Goal: Download file/media

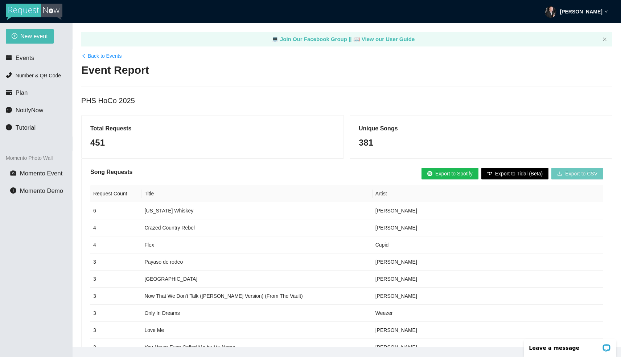
click at [582, 175] on span "Export to CSV" at bounding box center [581, 173] width 32 height 8
click at [449, 172] on span "Export to Spotify" at bounding box center [453, 173] width 37 height 8
click at [450, 172] on span "Export to Spotify" at bounding box center [453, 173] width 37 height 8
click at [440, 172] on span "Export to Spotify" at bounding box center [453, 173] width 37 height 8
click at [451, 172] on span "Export to Spotify" at bounding box center [453, 173] width 37 height 8
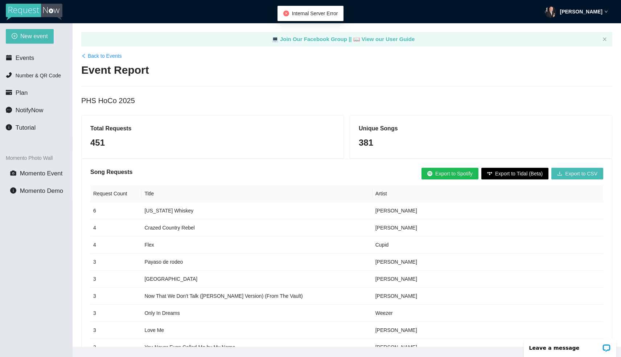
click at [313, 15] on span "Internal Server Error" at bounding box center [315, 14] width 46 height 6
click at [453, 170] on span "Export to Spotify" at bounding box center [453, 173] width 37 height 8
click at [322, 13] on span "Internal Server Error" at bounding box center [315, 14] width 46 height 6
click at [460, 173] on span "Export to Spotify" at bounding box center [453, 173] width 37 height 8
